Goal: Communication & Community: Answer question/provide support

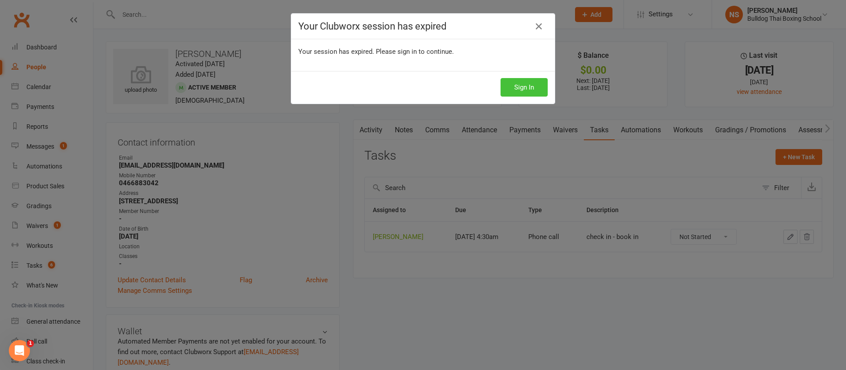
click at [510, 81] on button "Sign In" at bounding box center [524, 87] width 47 height 19
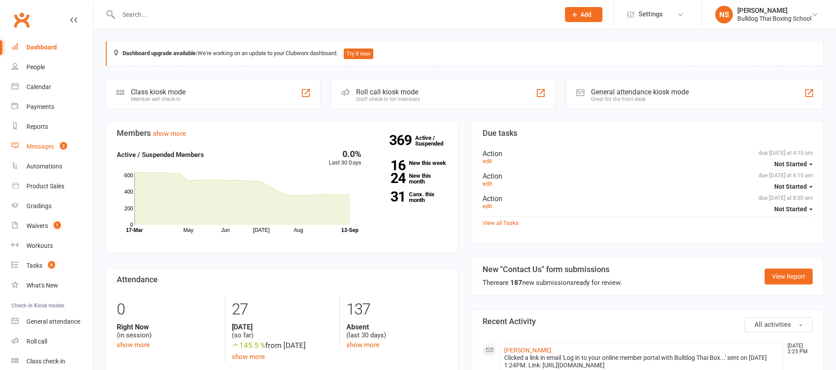
click at [40, 145] on div "Messages" at bounding box center [40, 146] width 28 height 7
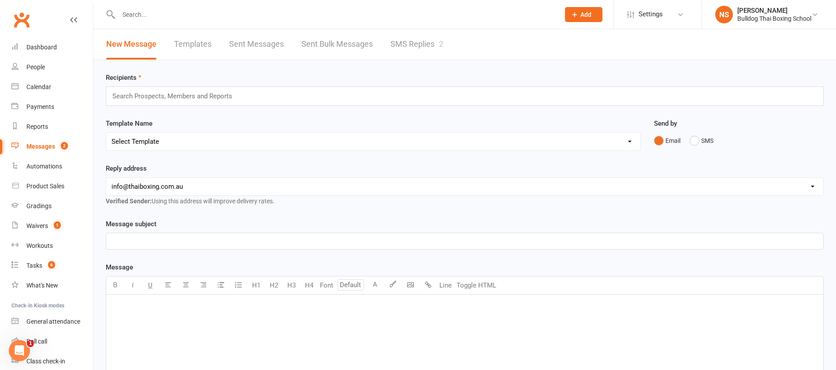
click at [419, 42] on link "SMS Replies 2" at bounding box center [416, 44] width 53 height 30
